Goal: Task Accomplishment & Management: Manage account settings

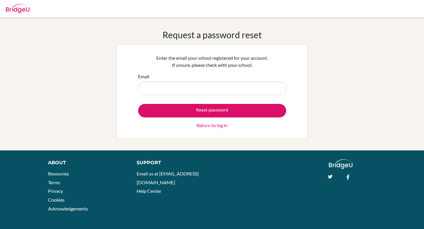
type input "[EMAIL_ADDRESS][DOMAIN_NAME][PERSON_NAME]"
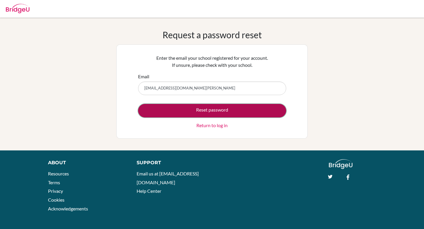
click at [183, 110] on button "Reset password" at bounding box center [212, 111] width 148 height 14
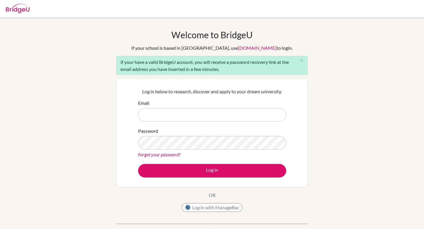
type input "[EMAIL_ADDRESS][DOMAIN_NAME][PERSON_NAME]"
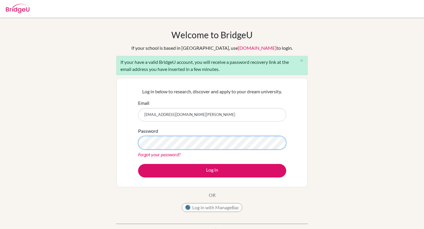
click at [78, 134] on div "Welcome to BridgeU If your school is based in China, use app.bridge-u.com.cn to…" at bounding box center [212, 136] width 424 height 215
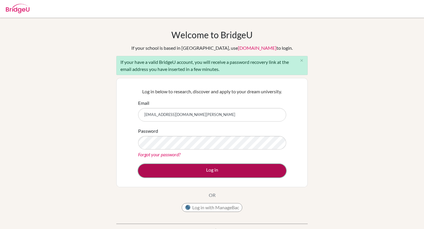
click at [150, 171] on button "Log in" at bounding box center [212, 171] width 148 height 14
